Goal: Complete application form

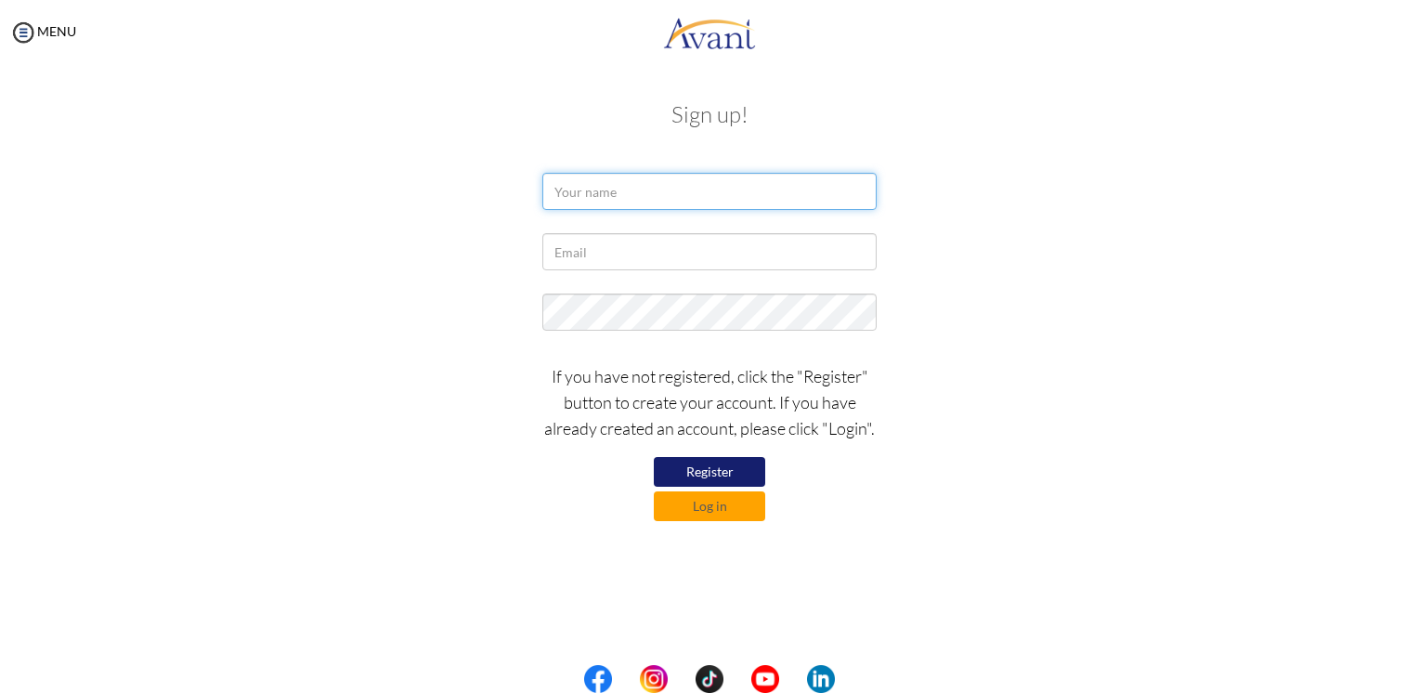
click at [707, 192] on input "text" at bounding box center [709, 191] width 334 height 37
type input "Krizzia [PERSON_NAME]"
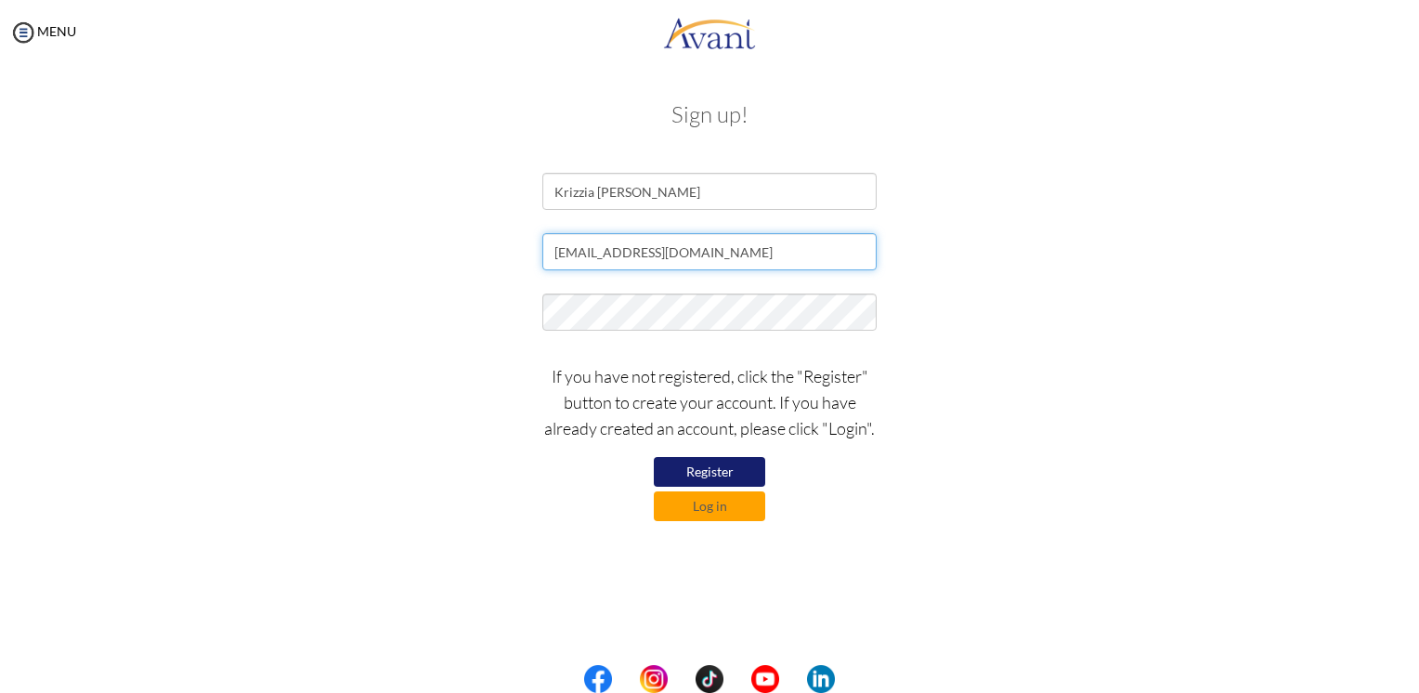
type input "[EMAIL_ADDRESS][DOMAIN_NAME]"
click at [704, 480] on button "Register" at bounding box center [709, 472] width 111 height 30
click at [737, 510] on button "Log in" at bounding box center [709, 506] width 111 height 30
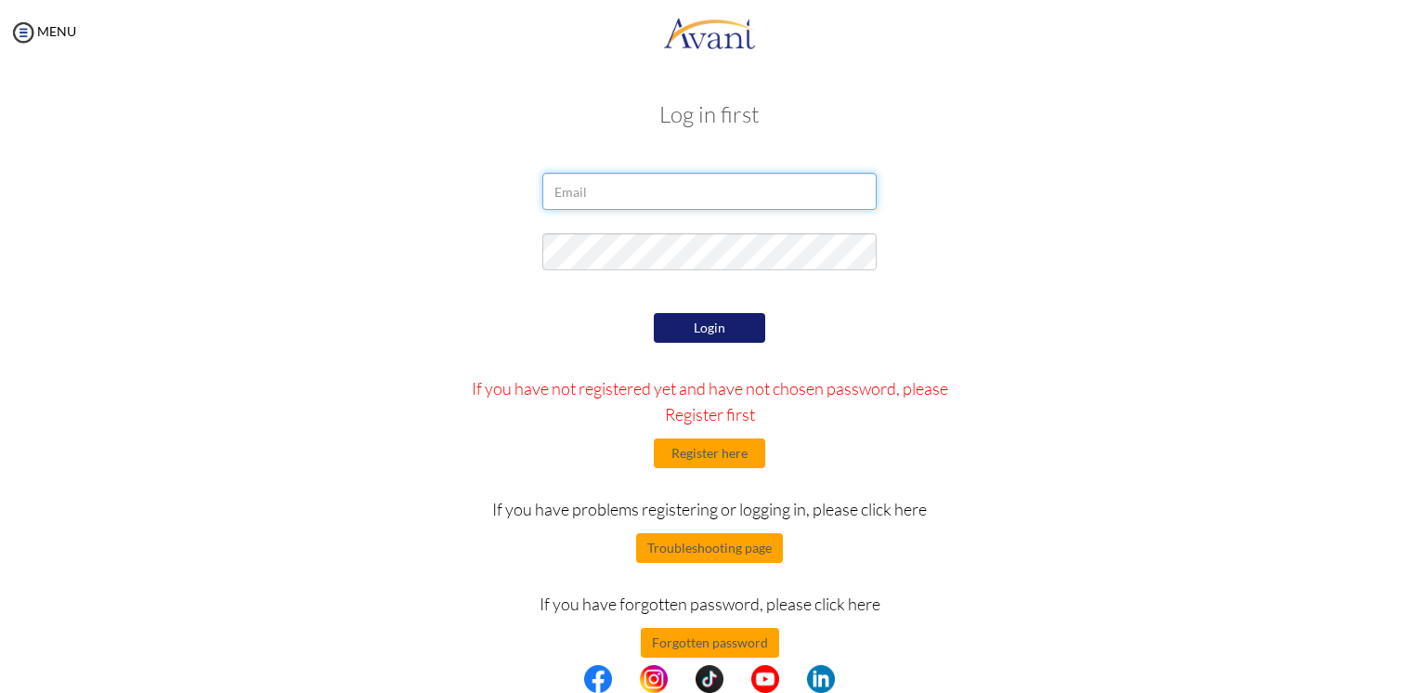
click at [779, 188] on input "email" at bounding box center [709, 191] width 334 height 37
click at [750, 192] on input "email" at bounding box center [709, 191] width 334 height 37
type input "[EMAIL_ADDRESS][DOMAIN_NAME]"
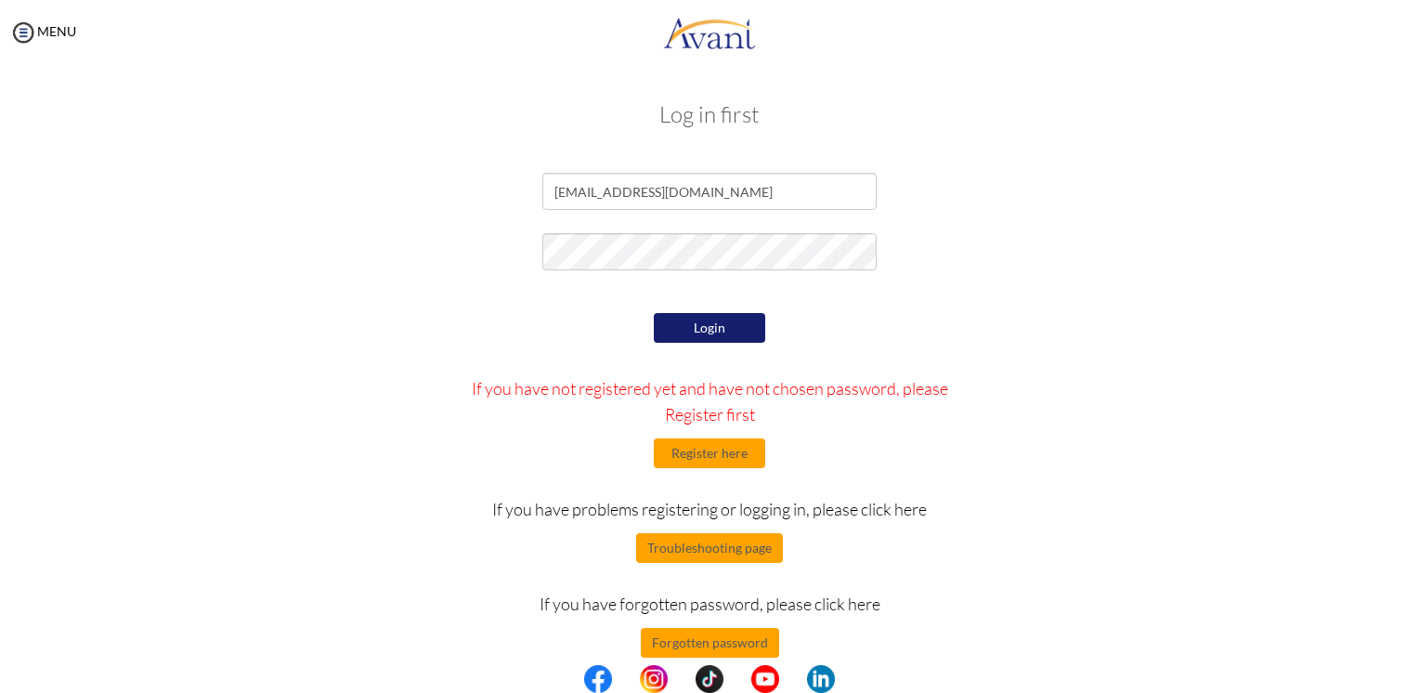
click at [708, 325] on button "Login" at bounding box center [709, 328] width 111 height 30
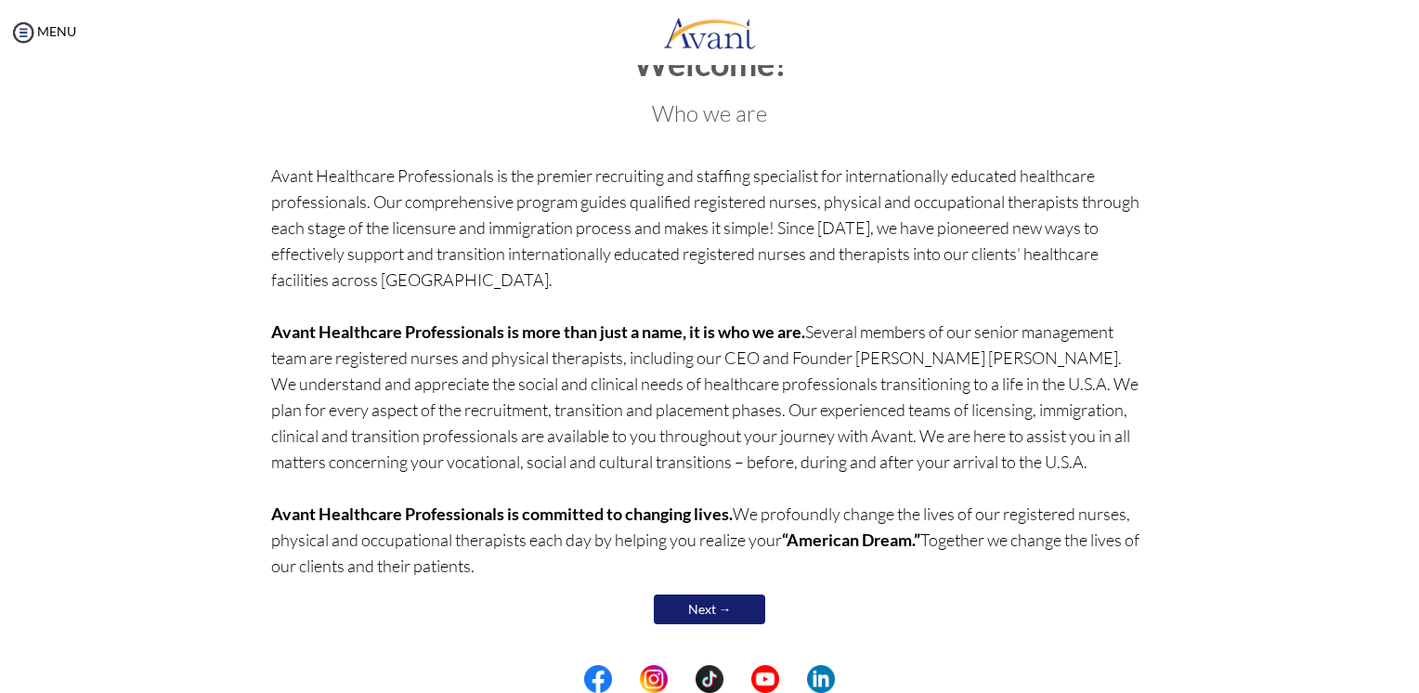
scroll to position [57, 0]
click at [707, 590] on center "Next →" at bounding box center [709, 609] width 877 height 39
click at [706, 604] on link "Next →" at bounding box center [709, 609] width 111 height 30
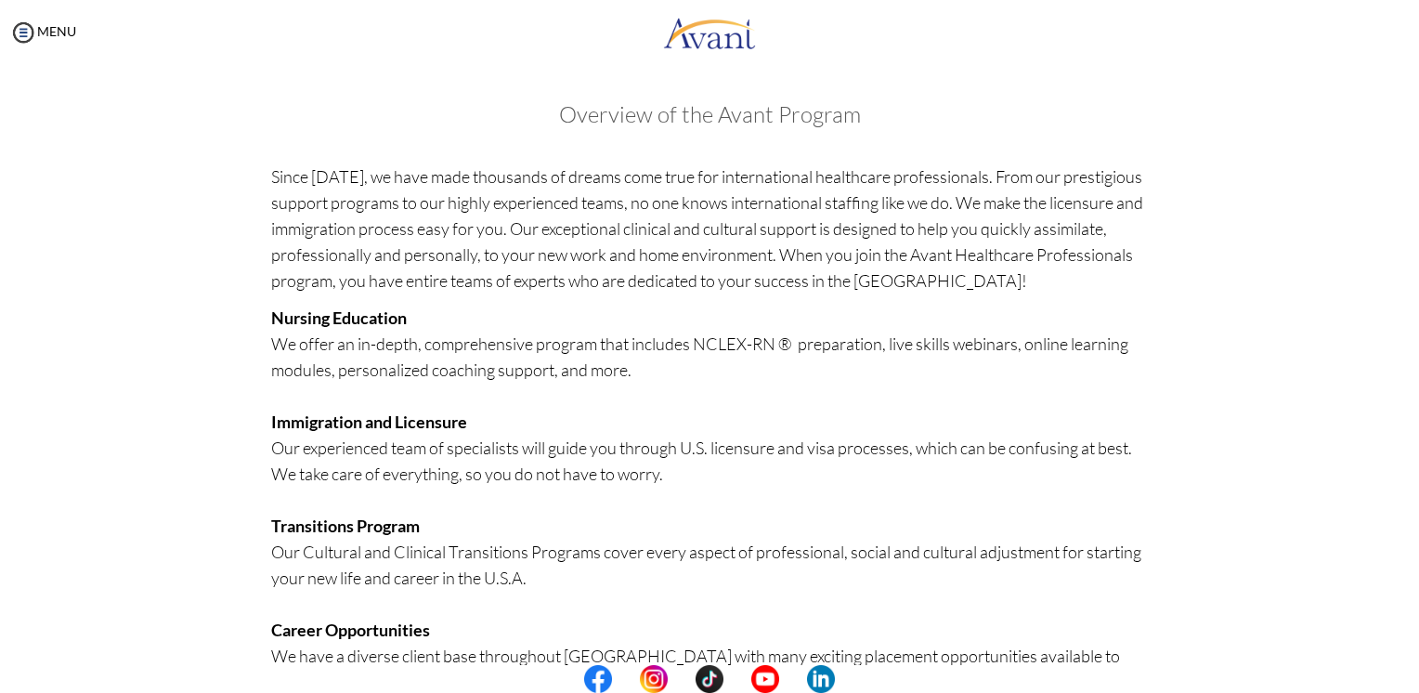
scroll to position [350, 0]
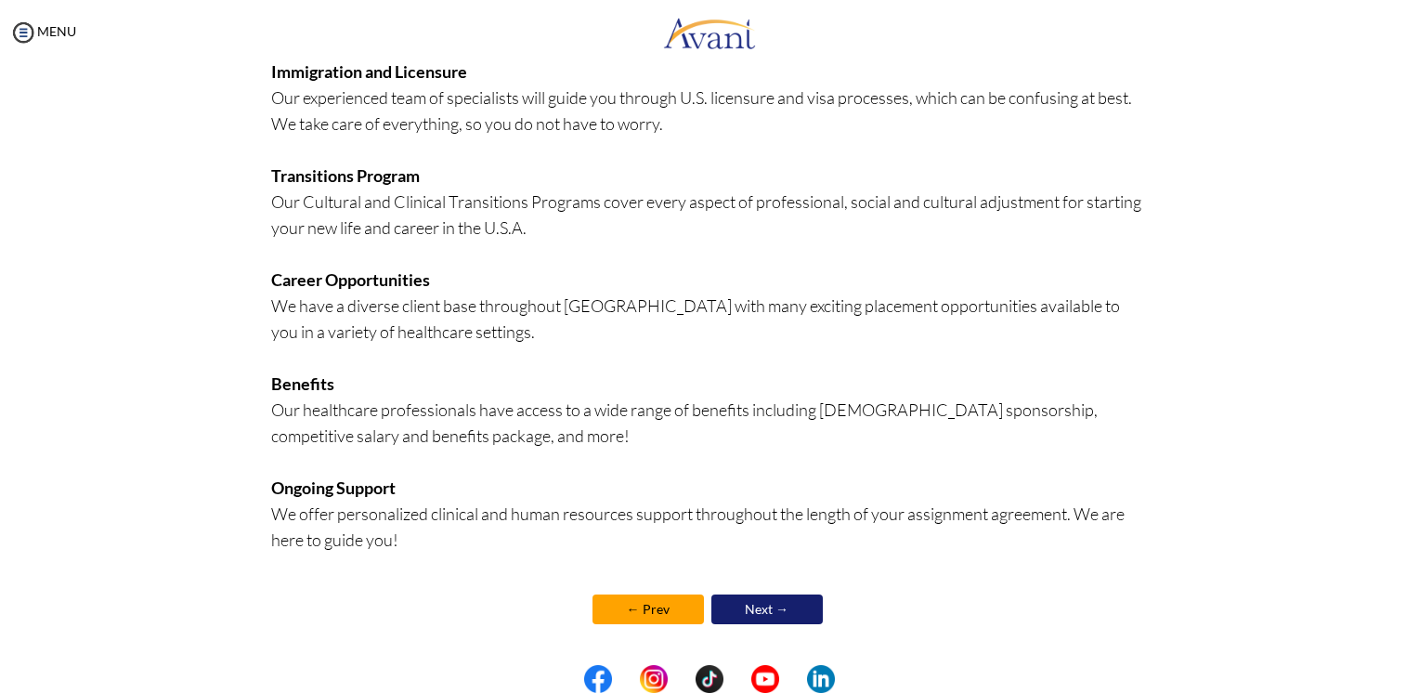
click at [783, 611] on link "Next →" at bounding box center [766, 609] width 111 height 30
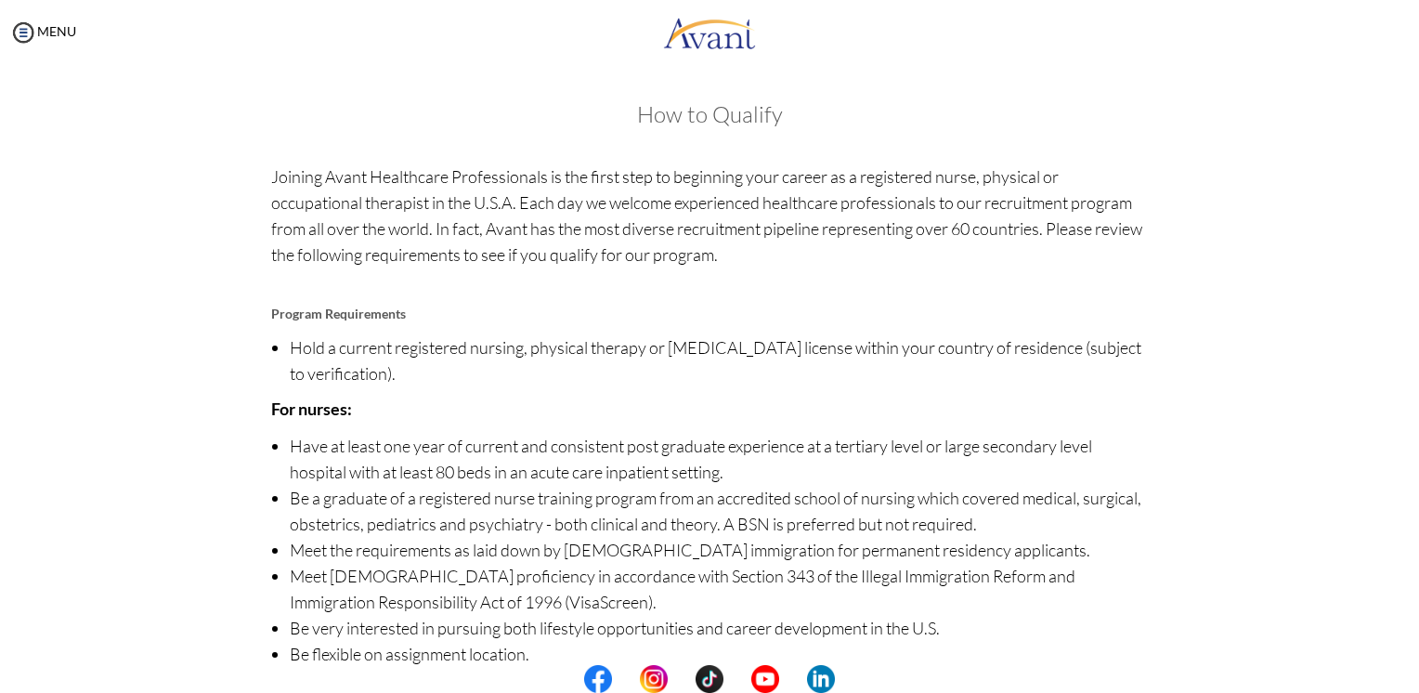
scroll to position [115, 0]
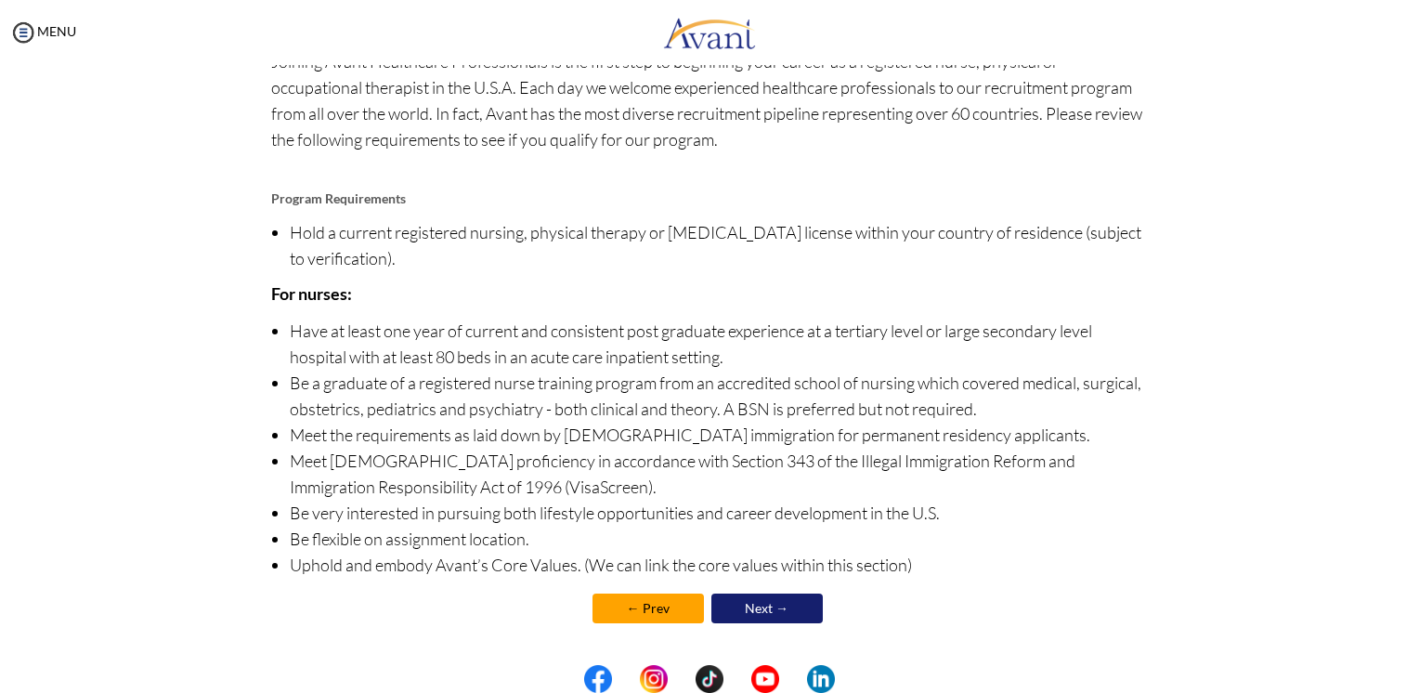
click at [761, 619] on link "Next →" at bounding box center [766, 608] width 111 height 30
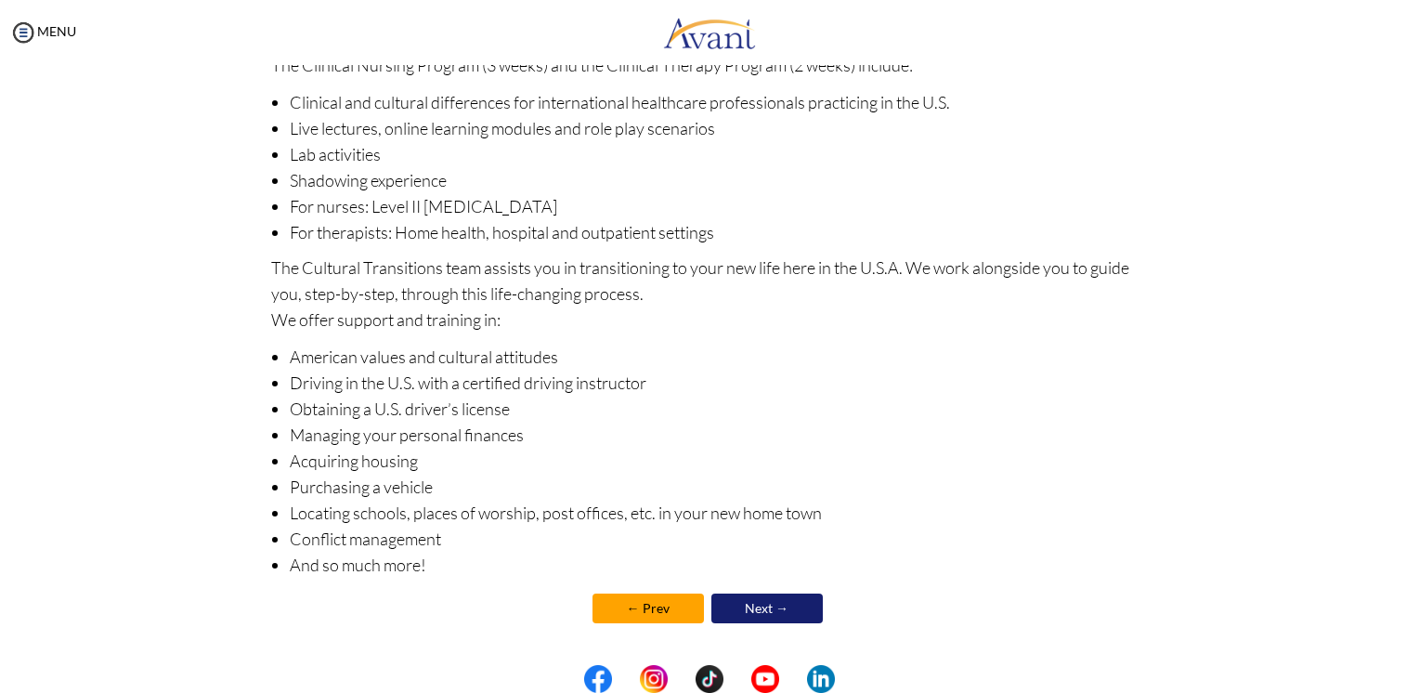
scroll to position [188, 0]
click at [770, 622] on link "Next →" at bounding box center [766, 610] width 111 height 30
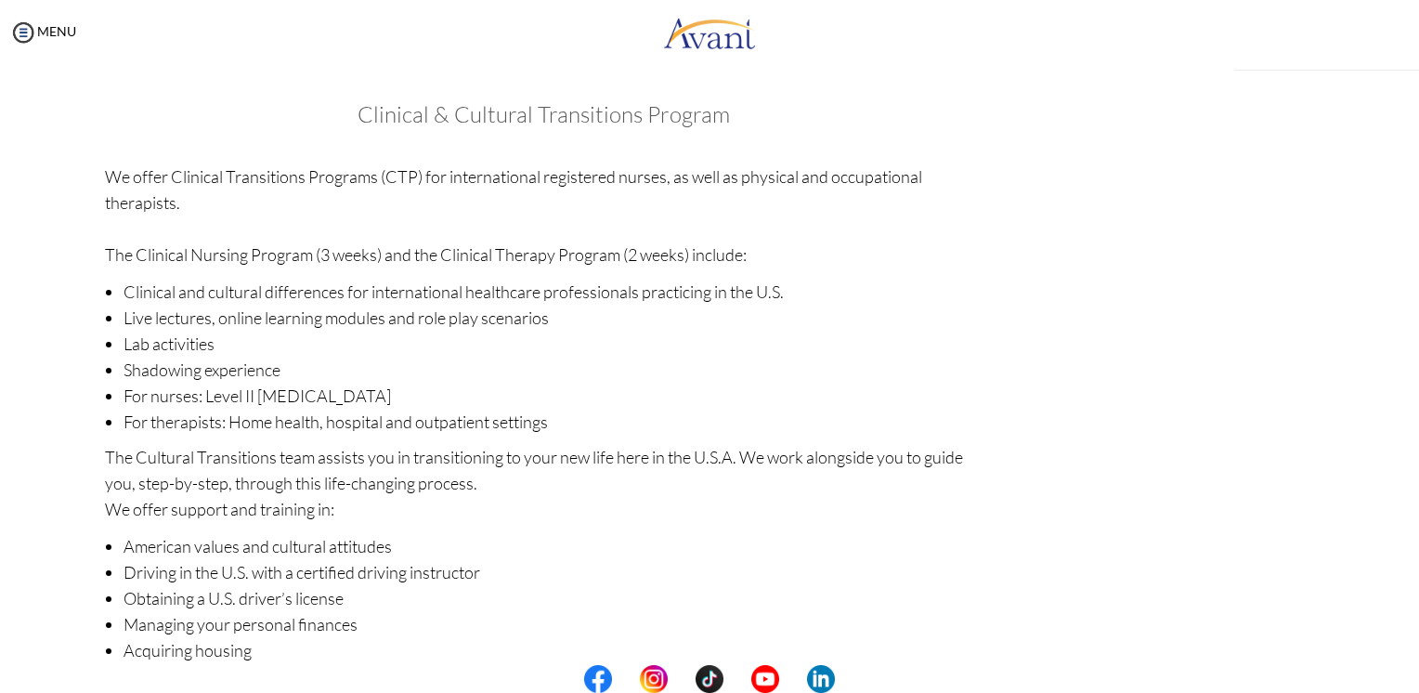
scroll to position [190, 0]
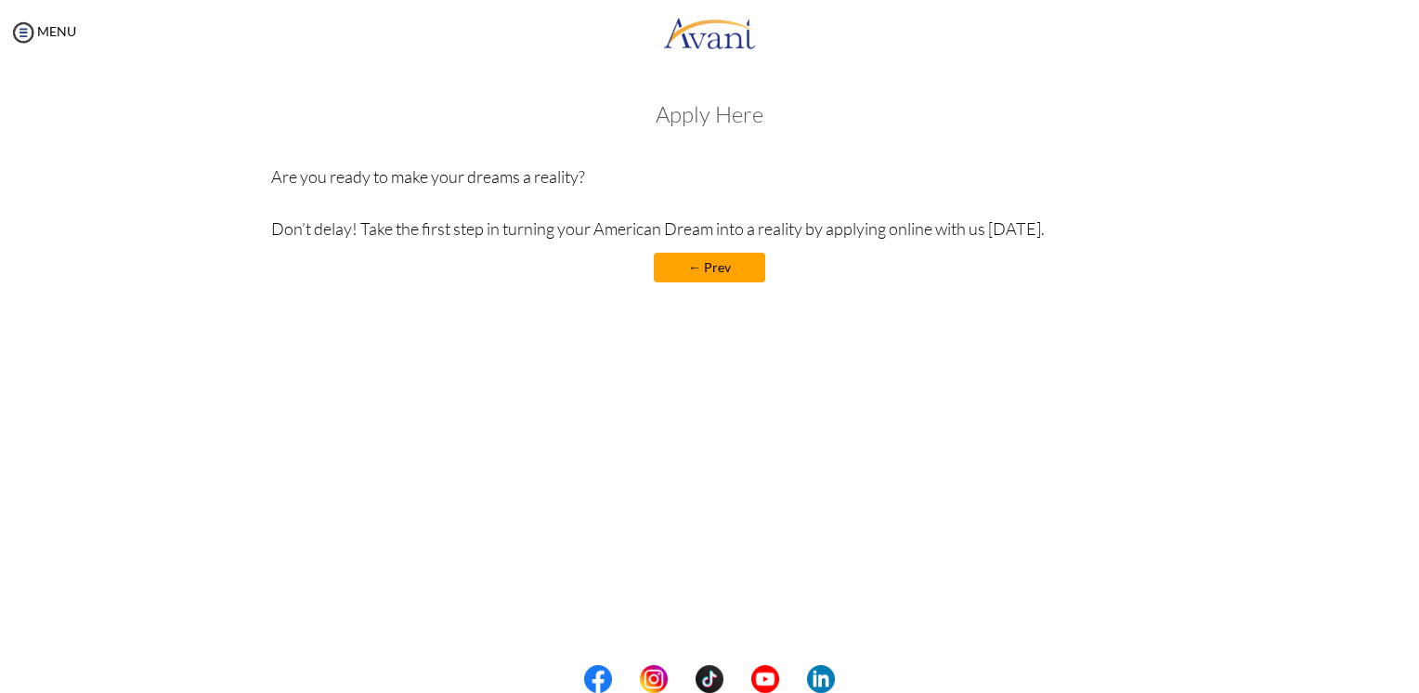
click at [719, 110] on h3 "Apply Here" at bounding box center [709, 114] width 877 height 24
drag, startPoint x: 719, startPoint y: 110, endPoint x: 937, endPoint y: 174, distance: 227.1
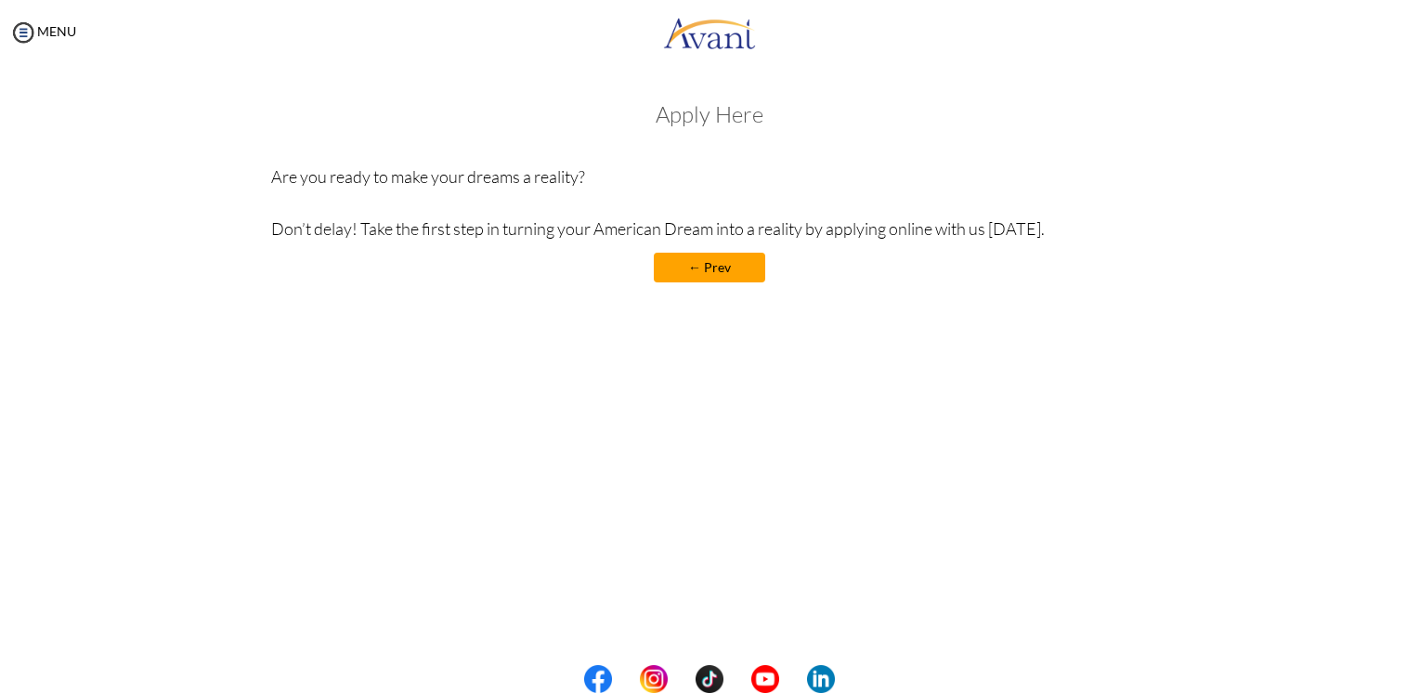
click at [937, 174] on p "Are you ready to make your dreams a reality? Don’t delay! Take the first step i…" at bounding box center [709, 202] width 877 height 78
